Goal: Information Seeking & Learning: Learn about a topic

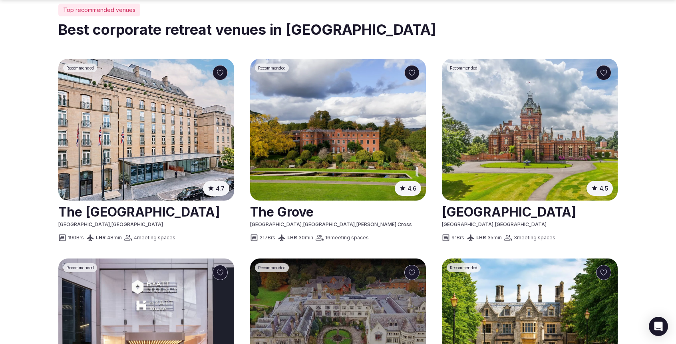
scroll to position [469, 0]
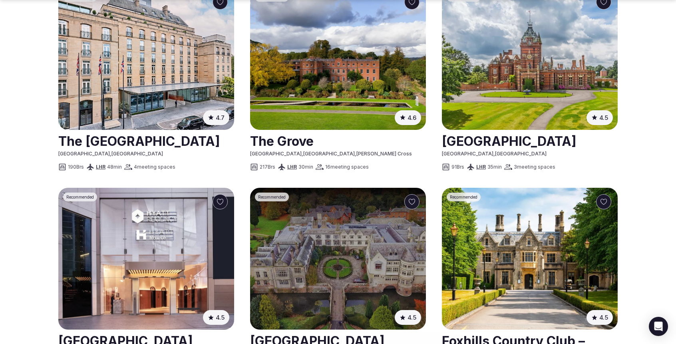
click at [320, 112] on img at bounding box center [338, 59] width 176 height 142
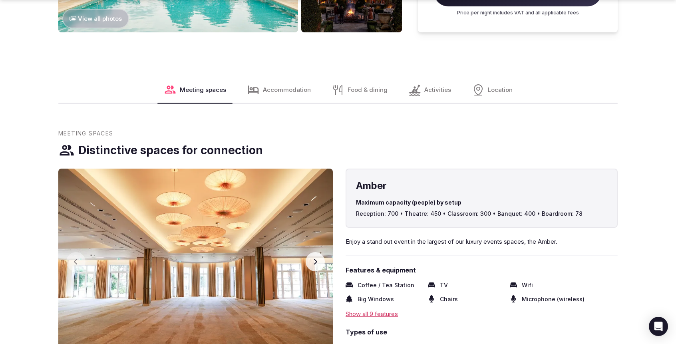
scroll to position [783, 0]
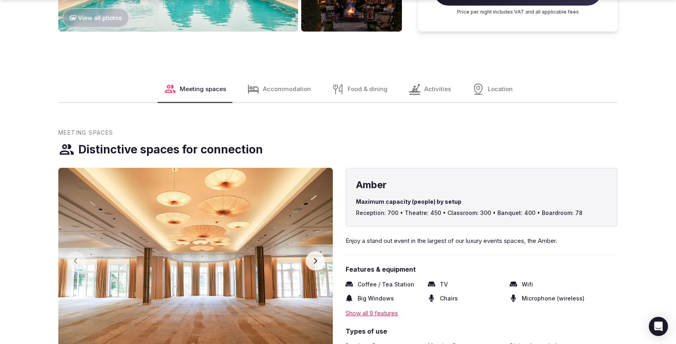
click at [424, 91] on span "Activities" at bounding box center [437, 89] width 27 height 8
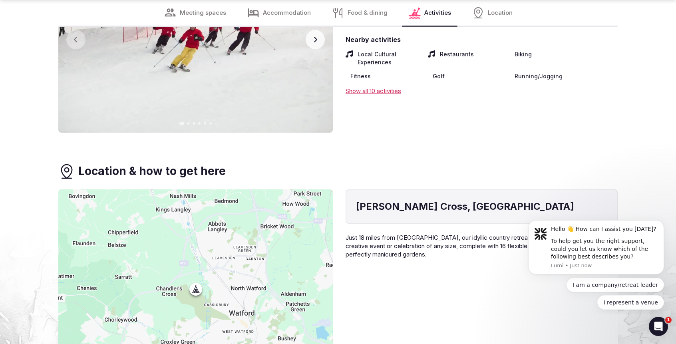
scroll to position [3195, 0]
click at [389, 88] on div "Show all 10 activities" at bounding box center [482, 90] width 272 height 8
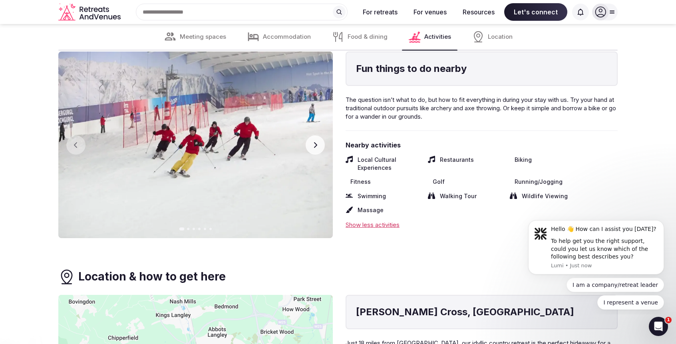
scroll to position [3081, 0]
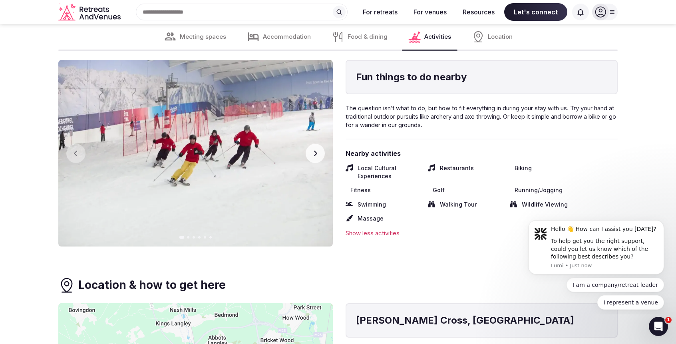
click at [316, 153] on icon "button" at bounding box center [315, 154] width 3 height 6
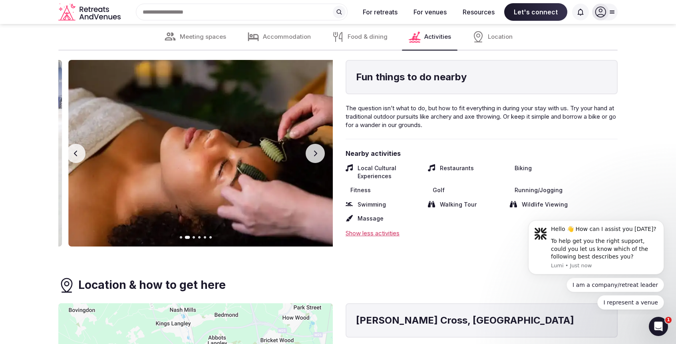
click at [316, 153] on icon "button" at bounding box center [315, 154] width 3 height 6
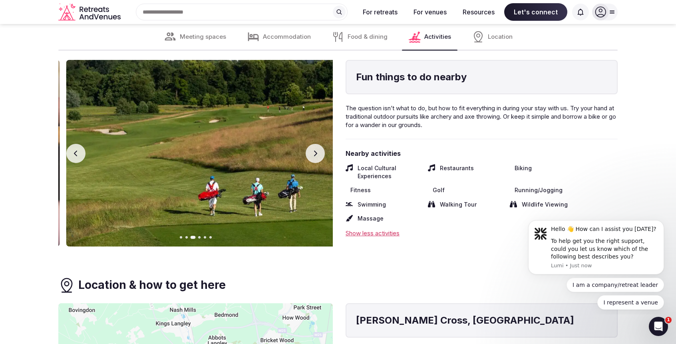
click at [316, 153] on icon "button" at bounding box center [315, 154] width 3 height 6
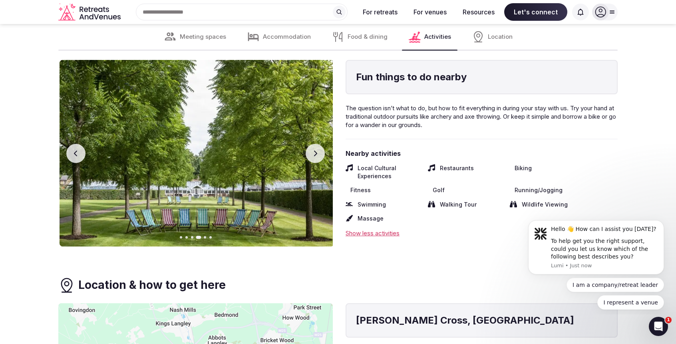
click at [316, 153] on icon "button" at bounding box center [315, 154] width 3 height 6
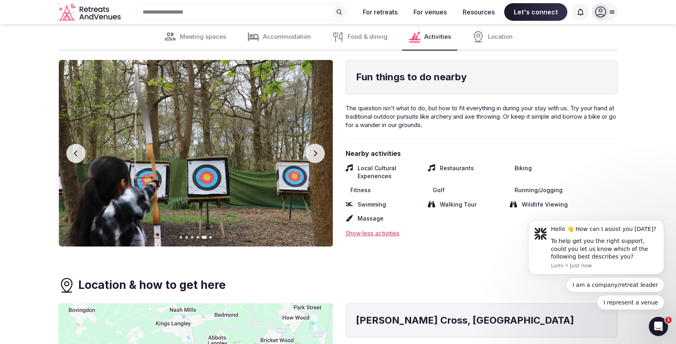
click at [316, 153] on icon "button" at bounding box center [315, 154] width 3 height 6
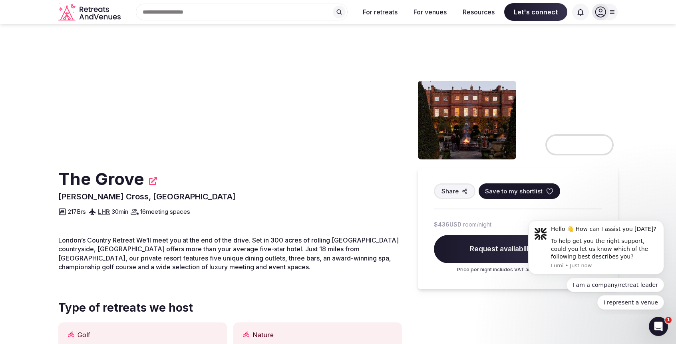
scroll to position [0, 0]
